Goal: Task Accomplishment & Management: Use online tool/utility

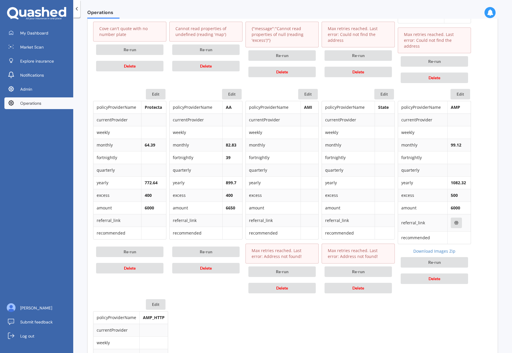
scroll to position [448, 0]
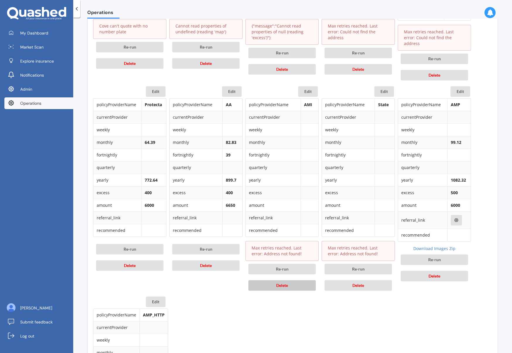
click at [279, 283] on span "Delete" at bounding box center [282, 285] width 12 height 5
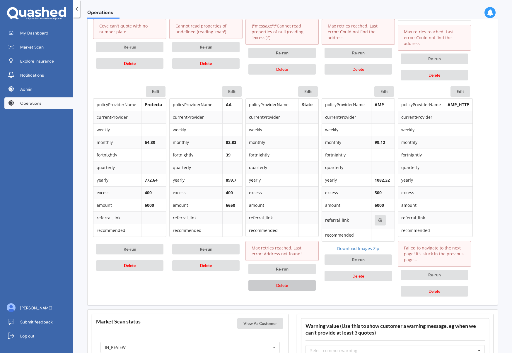
click at [279, 283] on span "Delete" at bounding box center [282, 285] width 12 height 5
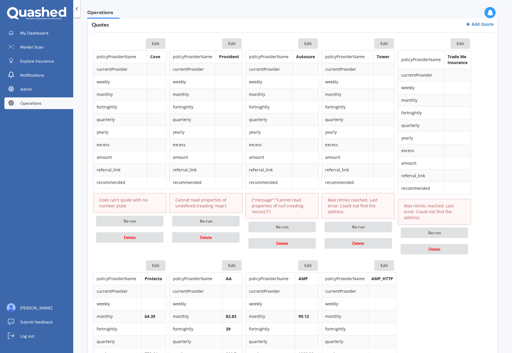
scroll to position [272, 0]
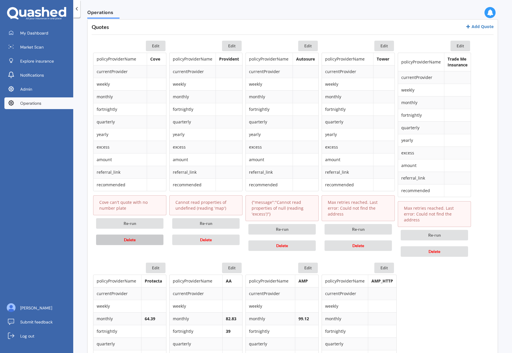
click at [128, 237] on button "Delete" at bounding box center [129, 240] width 67 height 11
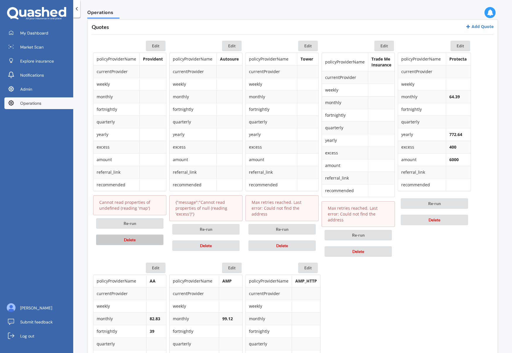
click at [138, 239] on button "Delete" at bounding box center [129, 240] width 67 height 11
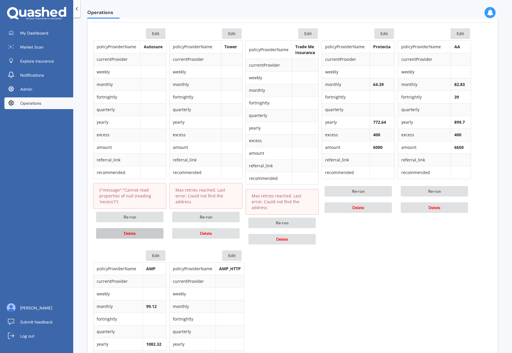
scroll to position [285, 0]
click at [289, 233] on button "Delete" at bounding box center [281, 238] width 67 height 11
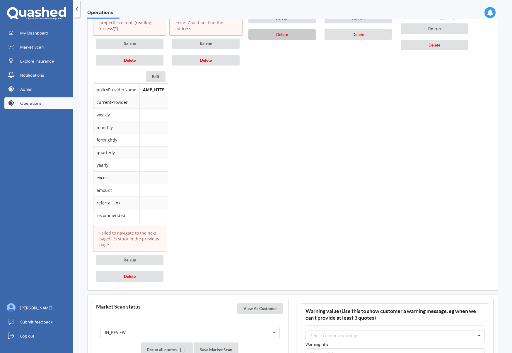
scroll to position [463, 0]
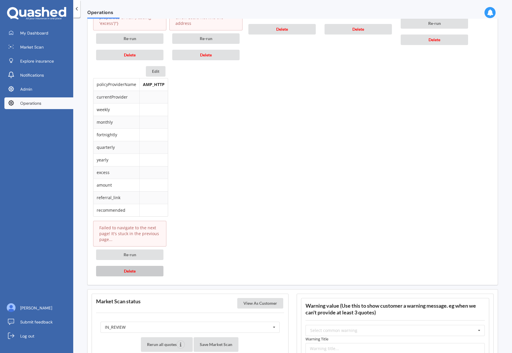
drag, startPoint x: 142, startPoint y: 270, endPoint x: 312, endPoint y: 217, distance: 178.2
click at [142, 270] on button "Delete" at bounding box center [129, 271] width 67 height 11
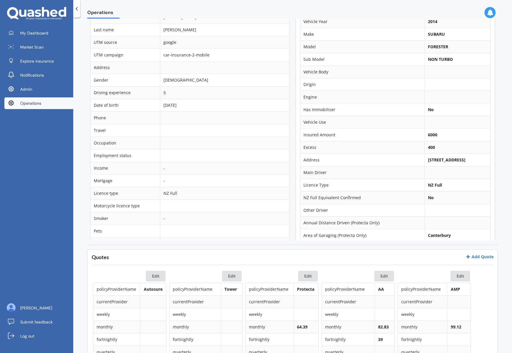
scroll to position [38, 0]
click at [476, 257] on link "Add Quote" at bounding box center [479, 257] width 28 height 6
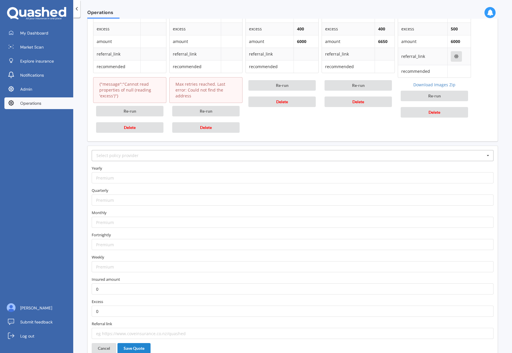
scroll to position [392, 0]
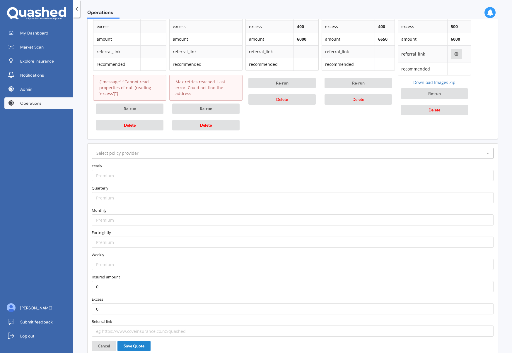
click at [189, 153] on input "text" at bounding box center [292, 153] width 401 height 11
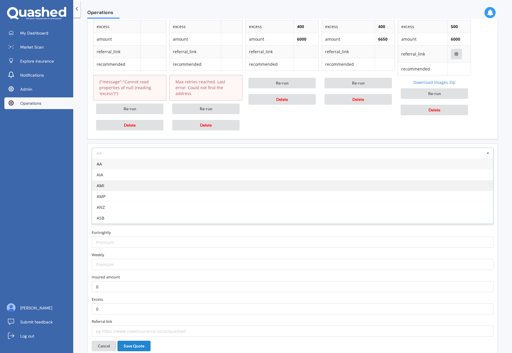
click at [133, 183] on div "AMI" at bounding box center [292, 185] width 401 height 11
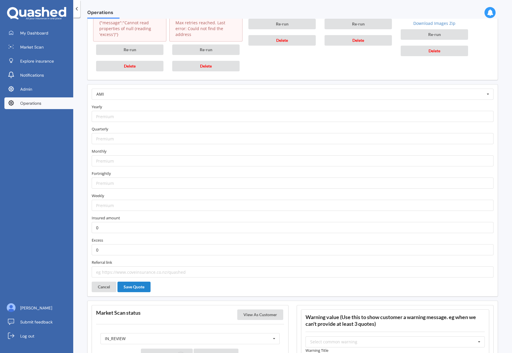
scroll to position [468, 0]
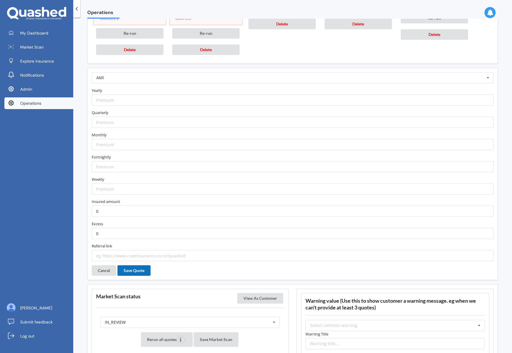
click at [136, 272] on button "Save Quote" at bounding box center [133, 270] width 33 height 11
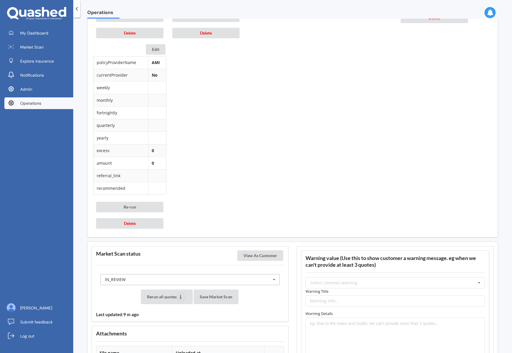
scroll to position [489, 0]
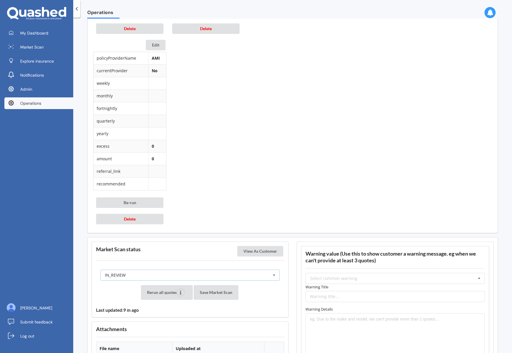
click at [250, 276] on div "IN_REVIEW READY PENDING VIEWED ABANDONED IN_REVIEW" at bounding box center [189, 275] width 179 height 11
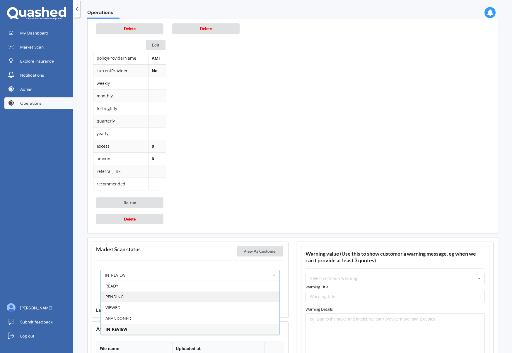
click at [214, 295] on div "PENDING" at bounding box center [190, 296] width 179 height 11
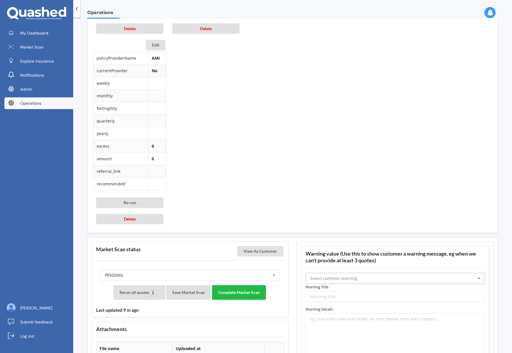
click at [369, 277] on input "text" at bounding box center [395, 278] width 179 height 11
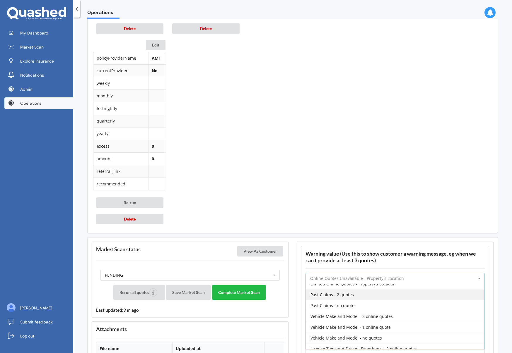
scroll to position [114, 0]
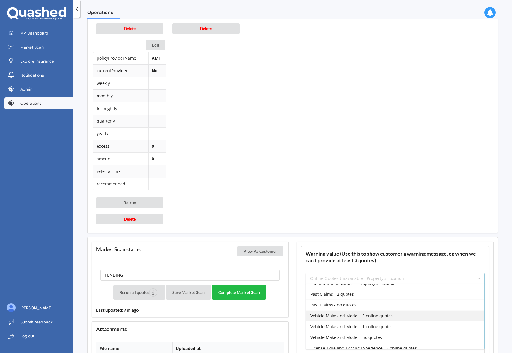
click at [395, 319] on div "Vehicle Make and Model - 2 online quotes" at bounding box center [395, 316] width 179 height 11
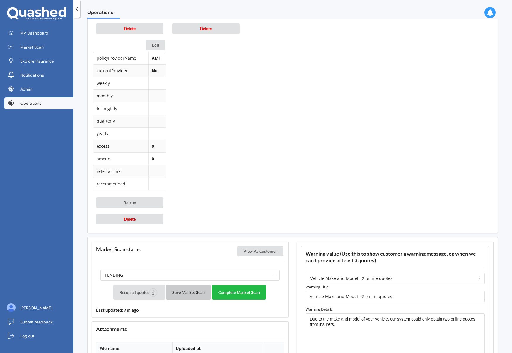
click at [197, 292] on button "Save Market Scan" at bounding box center [188, 292] width 45 height 15
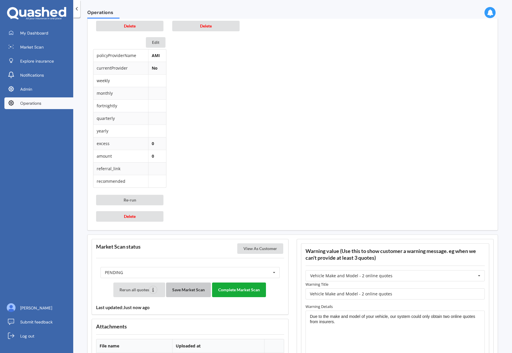
scroll to position [489, 0]
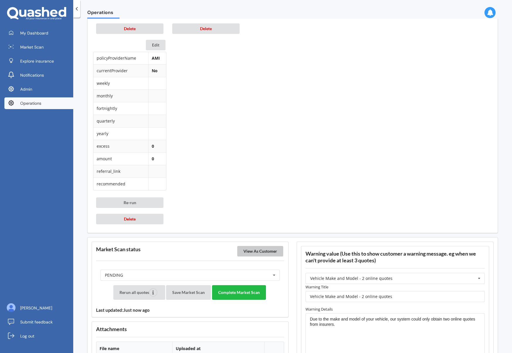
click at [266, 247] on button "View As Customer" at bounding box center [260, 251] width 46 height 11
click at [360, 297] on input "Vehicle Make and Model - 2 online quotes" at bounding box center [394, 296] width 179 height 11
type input "Vehicle Make and Model -3 online quotes"
click at [445, 319] on textarea "Due to the make and model of your vehicle, our system could only obtain two onl…" at bounding box center [394, 340] width 179 height 54
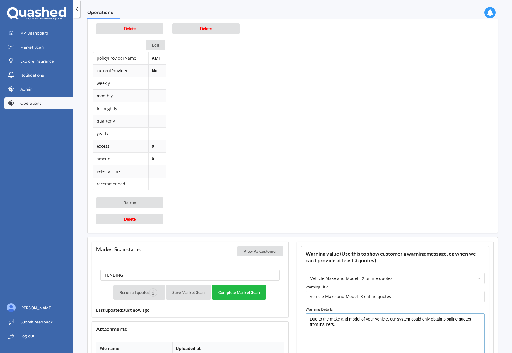
type textarea "Due to the make and model of your vehicle, our system could only obtain 3 onlin…"
click at [357, 298] on input "Vehicle Make and Model -3 online quotes" at bounding box center [394, 296] width 179 height 11
type input "Vehicle Make and Model - 3 online quotes"
click at [177, 294] on button "Save Market Scan" at bounding box center [188, 292] width 45 height 15
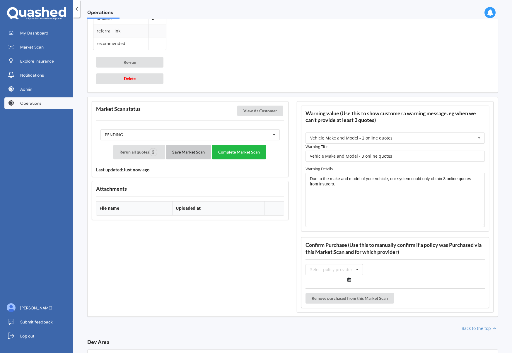
scroll to position [639, 0]
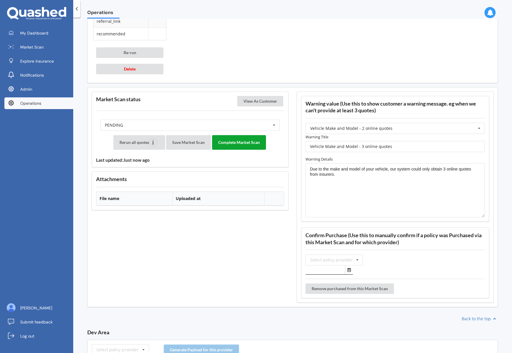
click at [241, 143] on button "Complete Market Scan" at bounding box center [239, 142] width 54 height 15
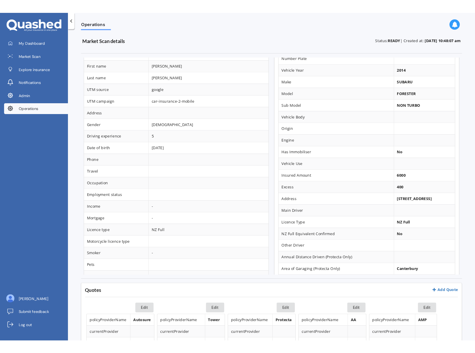
scroll to position [38, 0]
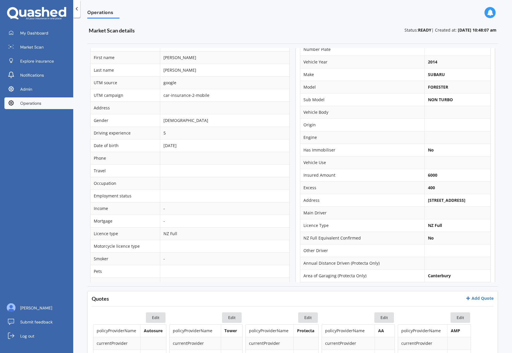
click at [29, 105] on span "Operations" at bounding box center [30, 103] width 21 height 6
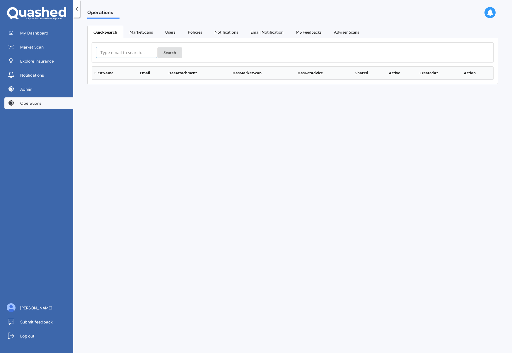
click at [133, 51] on input "text" at bounding box center [126, 52] width 61 height 11
paste input "[EMAIL_ADDRESS][DOMAIN_NAME]"
type input "[EMAIL_ADDRESS][DOMAIN_NAME]"
click at [171, 53] on button "Search" at bounding box center [169, 52] width 25 height 11
click at [473, 90] on td "Details" at bounding box center [478, 85] width 30 height 11
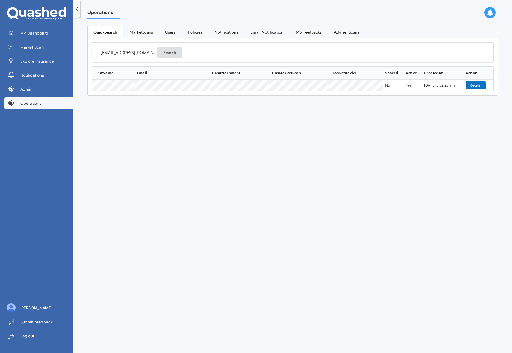
click at [471, 87] on button "Details" at bounding box center [475, 85] width 20 height 8
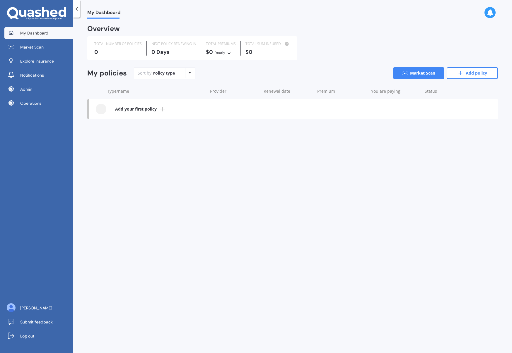
click at [29, 99] on link "Operations" at bounding box center [38, 103] width 69 height 12
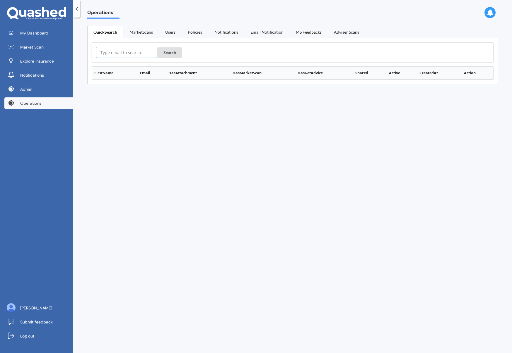
click at [110, 55] on input "text" at bounding box center [126, 52] width 61 height 11
paste input "policy-scan:ff8a3120-85ca-11f0-a756-4bdf002e1f33"
type input "policy-scan:ff8a3120-85ca-11f0-a756-4bdf002e1f33"
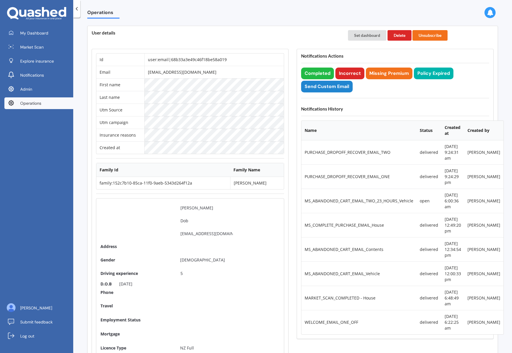
click at [444, 189] on td "10-09-2025, 9:24:29 pm" at bounding box center [452, 176] width 23 height 24
click at [446, 158] on td "11-09-2025, 9:24:31 am" at bounding box center [452, 152] width 23 height 24
click at [27, 105] on span "Operations" at bounding box center [30, 103] width 21 height 6
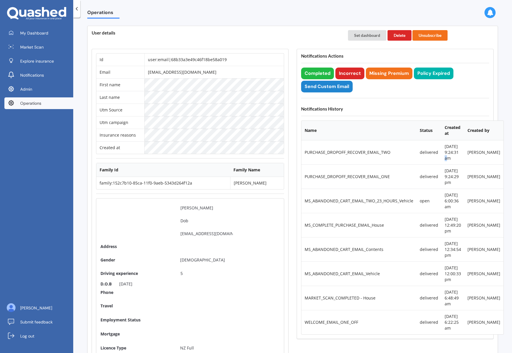
click at [27, 105] on span "Operations" at bounding box center [30, 103] width 21 height 6
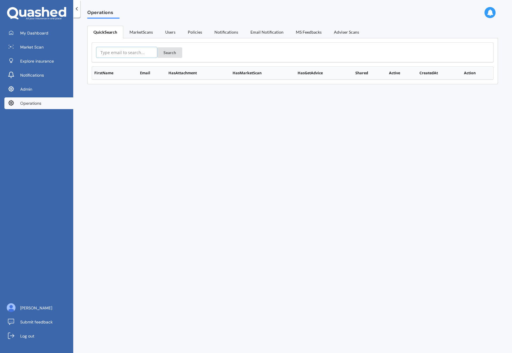
click at [98, 47] on input "text" at bounding box center [126, 52] width 61 height 11
paste input "madinana.a@hotmail.com"
type input "madinana.a@hotmail.com"
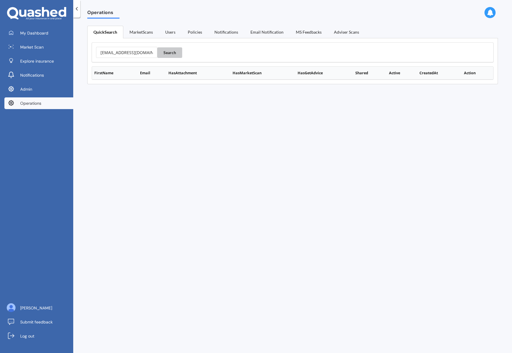
drag, startPoint x: 157, startPoint y: 53, endPoint x: 298, endPoint y: 41, distance: 141.3
click at [157, 53] on button "Search" at bounding box center [169, 52] width 25 height 11
click at [471, 85] on button "Details" at bounding box center [476, 85] width 20 height 8
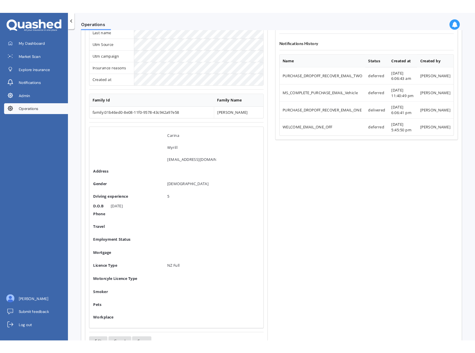
scroll to position [77, 0]
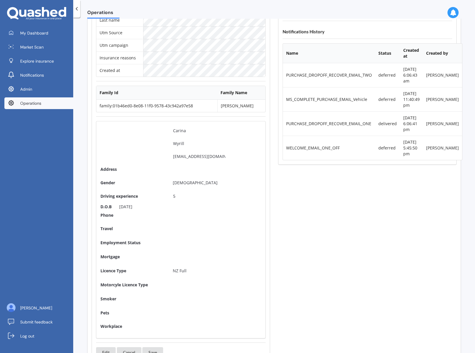
click at [35, 104] on span "Operations" at bounding box center [30, 103] width 21 height 6
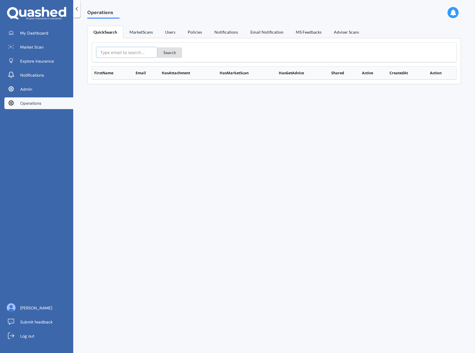
click at [128, 58] on input "text" at bounding box center [126, 52] width 61 height 11
paste input "nhanatiaw@gmail.com"
type input "nhanatiaw@gmail.com"
click at [157, 47] on button "Search" at bounding box center [169, 52] width 25 height 11
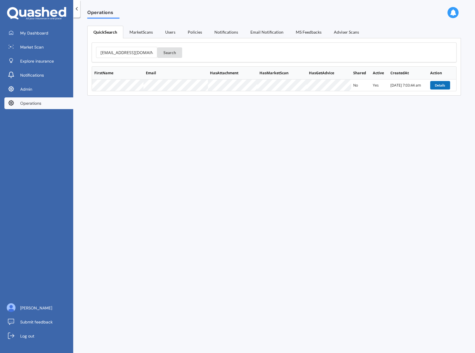
click at [433, 86] on button "Details" at bounding box center [440, 85] width 20 height 8
